Goal: Information Seeking & Learning: Learn about a topic

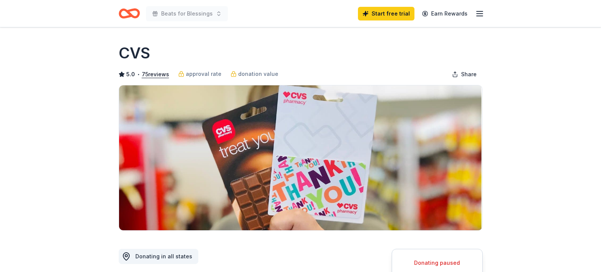
click at [133, 14] on icon "Home" at bounding box center [129, 14] width 21 height 18
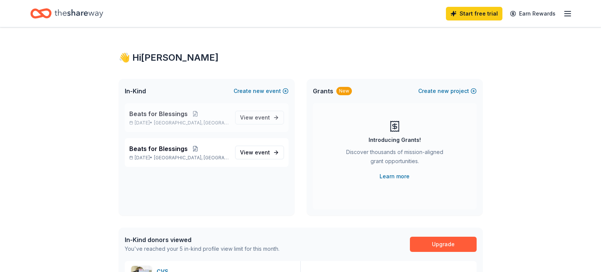
click at [166, 109] on div "Beats for Blessings [DATE] • [GEOGRAPHIC_DATA], IN View event" at bounding box center [207, 117] width 164 height 29
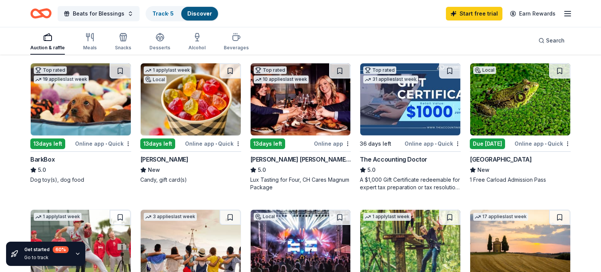
scroll to position [217, 0]
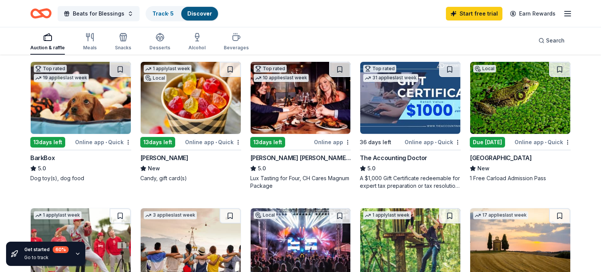
click at [523, 134] on img at bounding box center [520, 98] width 100 height 72
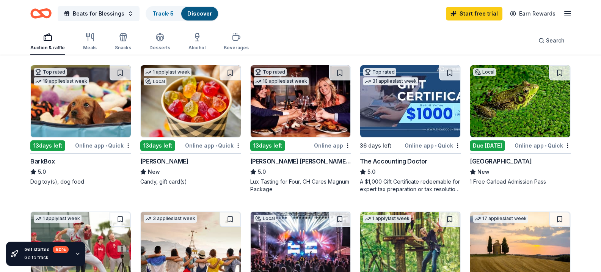
scroll to position [0, 0]
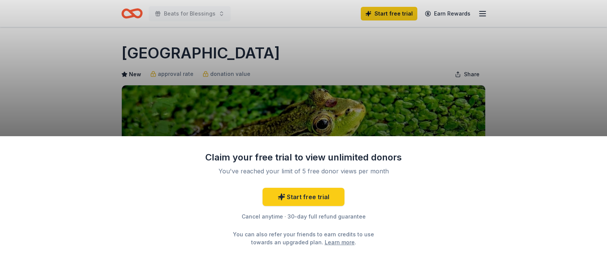
drag, startPoint x: 551, startPoint y: 91, endPoint x: 549, endPoint y: 40, distance: 51.2
click at [549, 40] on div "Claim your free trial to view unlimited donors You've reached your limit of 5 f…" at bounding box center [303, 136] width 607 height 272
